Goal: Information Seeking & Learning: Learn about a topic

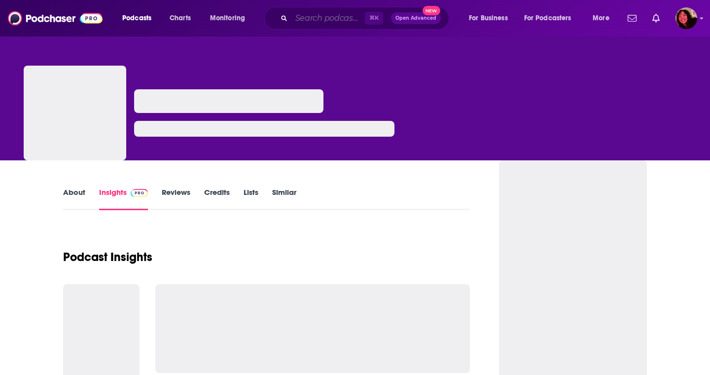
click at [301, 19] on input "Search podcasts, credits, & more..." at bounding box center [327, 18] width 73 height 16
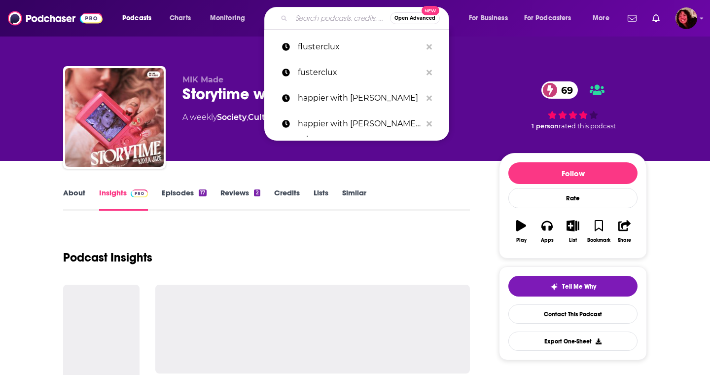
paste input "Here’s Where It Gets Interesting"
type input "Here’s Where It Gets Interesting"
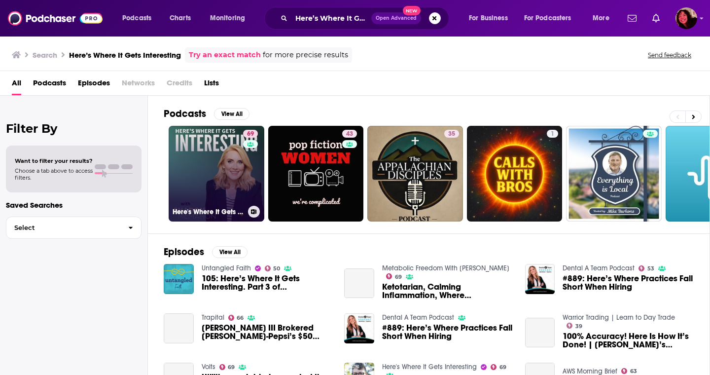
click at [228, 195] on link "69 Here's Where It Gets Interesting" at bounding box center [217, 174] width 96 height 96
